Goal: Check status: Check status

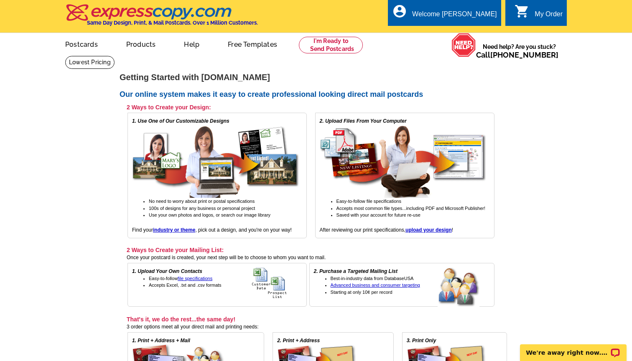
click at [528, 15] on icon "shopping_cart" at bounding box center [521, 11] width 15 height 15
click at [470, 33] on link "My Account" at bounding box center [476, 32] width 36 height 8
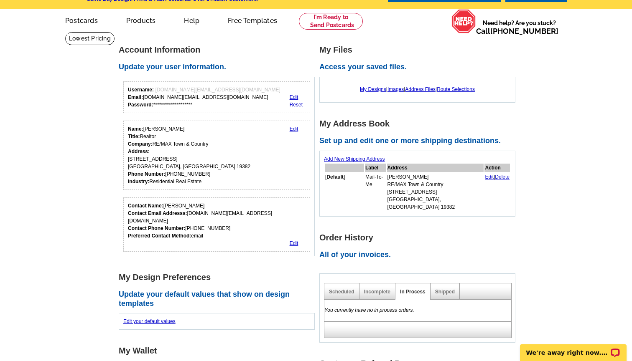
scroll to position [29, 0]
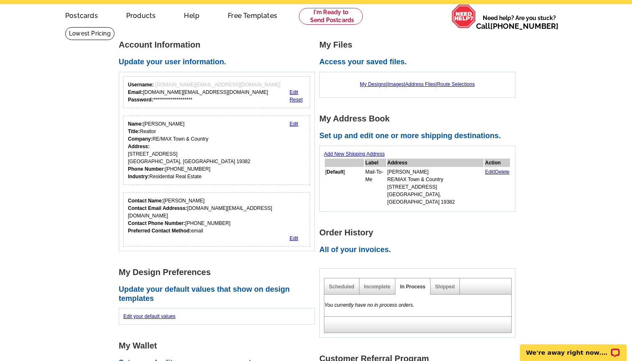
click at [446, 282] on div "Shipped" at bounding box center [444, 287] width 29 height 16
click at [446, 284] on link "Shipped" at bounding box center [445, 287] width 20 height 6
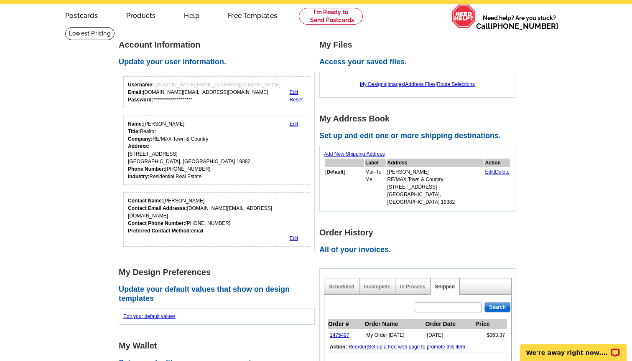
click at [537, 234] on main "**********" at bounding box center [316, 337] width 632 height 621
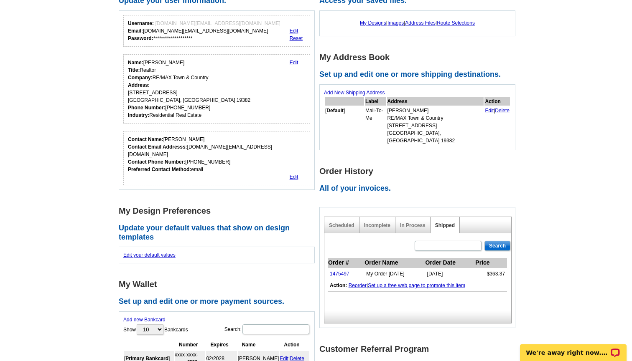
scroll to position [109, 0]
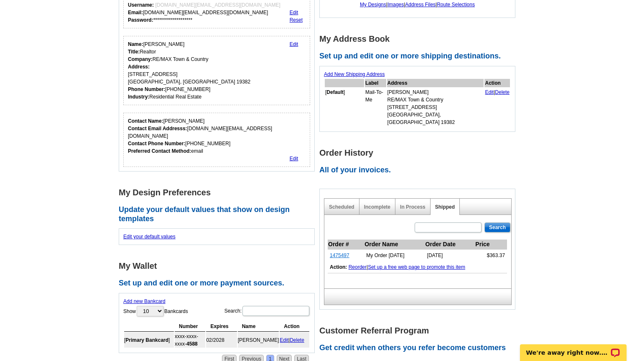
click at [339, 253] on link "1475497" at bounding box center [340, 256] width 20 height 6
